Goal: Task Accomplishment & Management: Use online tool/utility

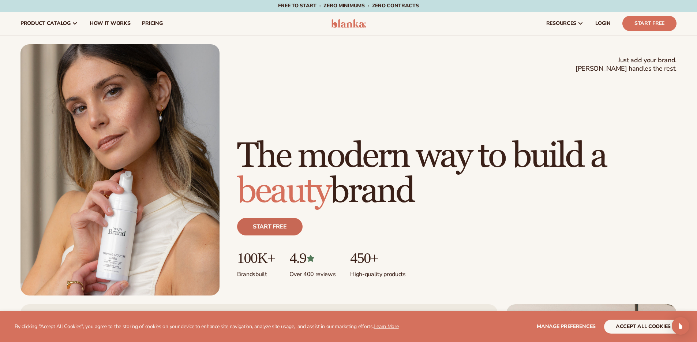
click at [282, 225] on link "Start free" at bounding box center [269, 227] width 65 height 18
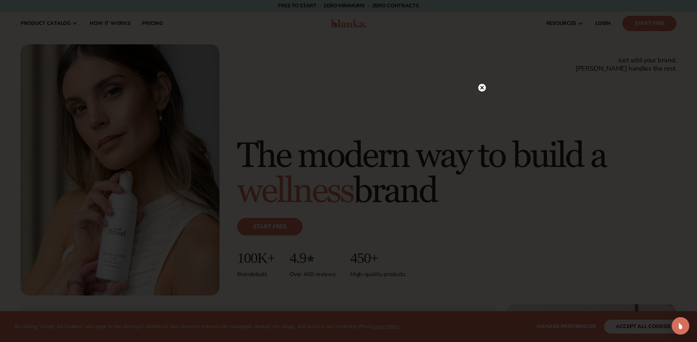
click at [483, 89] on icon at bounding box center [482, 88] width 4 height 4
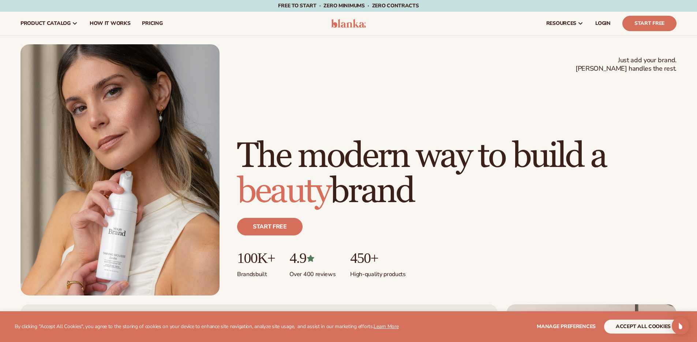
click at [360, 159] on h1 "The modern way to build a beauty brand" at bounding box center [456, 174] width 439 height 70
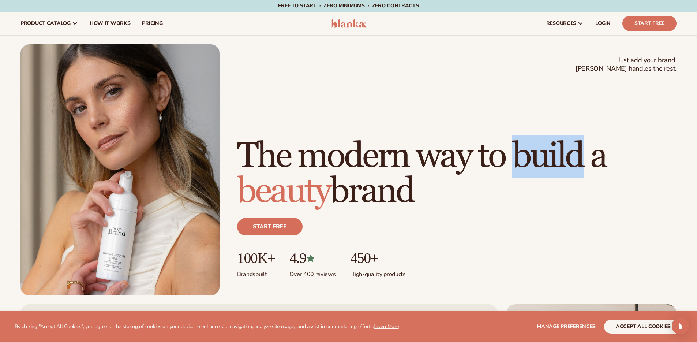
click at [360, 159] on h1 "The modern way to build a beauty brand" at bounding box center [456, 174] width 439 height 70
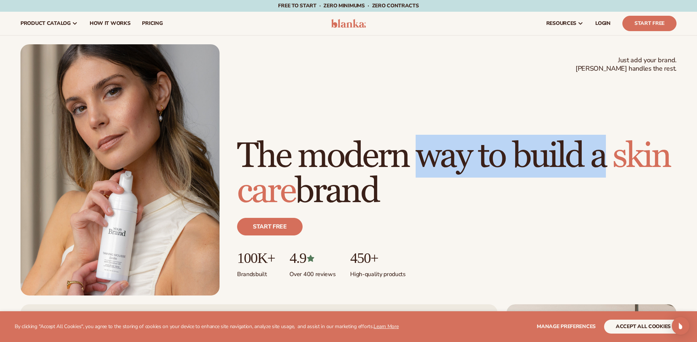
click at [360, 159] on h1 "The modern way to build a [MEDICAL_DATA] brand" at bounding box center [456, 174] width 439 height 70
click at [387, 157] on h1 "The modern way to build a [MEDICAL_DATA] brand" at bounding box center [456, 174] width 439 height 70
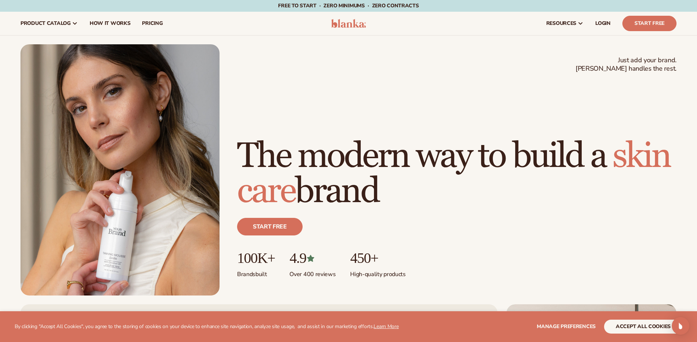
drag, startPoint x: 454, startPoint y: 191, endPoint x: 229, endPoint y: 112, distance: 238.5
click at [229, 112] on div "Just add your brand. Blanka handles the rest. beauty,[MEDICAL_DATA],wellness,ma…" at bounding box center [348, 169] width 656 height 251
click at [262, 139] on h1 "The modern way to build a [MEDICAL_DATA] brand" at bounding box center [456, 174] width 439 height 70
